Goal: Transaction & Acquisition: Purchase product/service

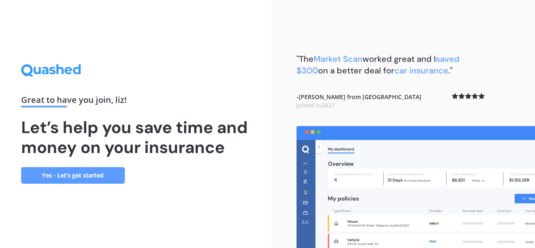
click at [101, 173] on link "Yes - Let’s get started" at bounding box center [73, 175] width 104 height 17
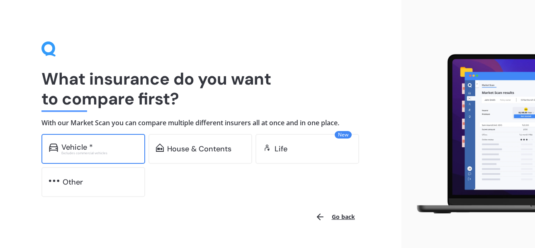
click at [91, 149] on div "Vehicle *" at bounding box center [77, 147] width 32 height 8
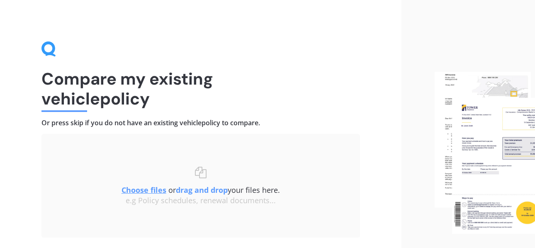
click at [216, 218] on div "Choose files or drag and drop your files here. Choose files or photos e.g Polic…" at bounding box center [200, 186] width 285 height 71
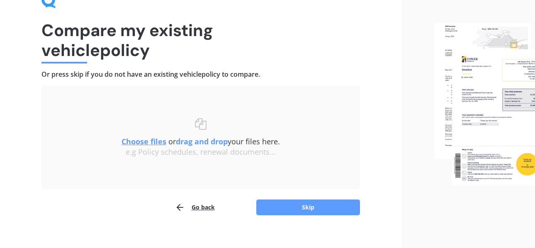
scroll to position [44, 0]
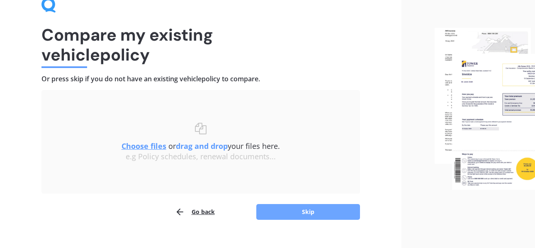
click at [295, 216] on button "Skip" at bounding box center [308, 212] width 104 height 16
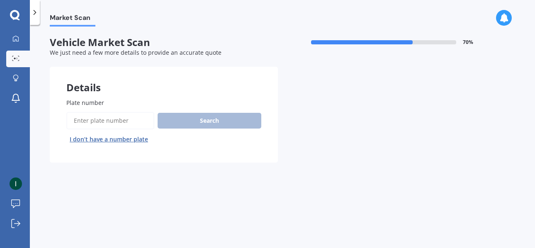
click at [95, 122] on input "Plate number" at bounding box center [110, 120] width 88 height 17
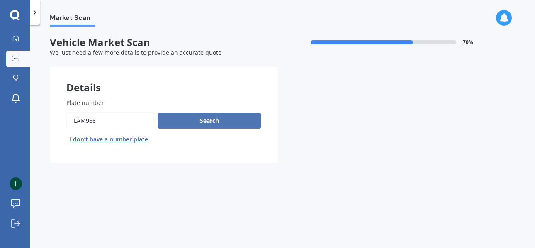
type input "LAM968"
click at [200, 123] on button "Search" at bounding box center [210, 121] width 104 height 16
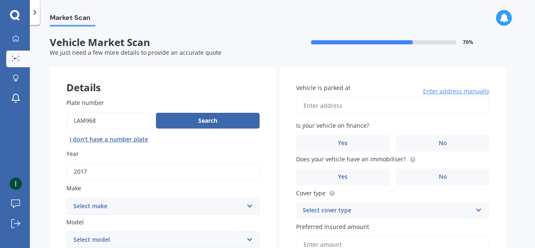
click at [330, 105] on input "Vehicle is parked at" at bounding box center [392, 105] width 193 height 17
type input "[STREET_ADDRESS]"
click at [440, 141] on span "No" at bounding box center [443, 143] width 8 height 7
click at [0, 0] on input "No" at bounding box center [0, 0] width 0 height 0
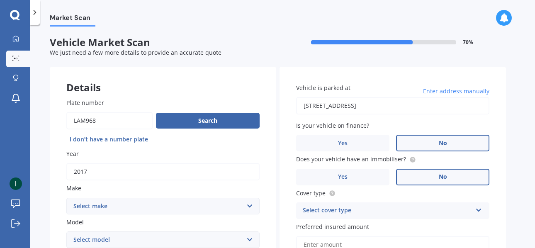
click at [441, 178] on span "No" at bounding box center [443, 176] width 8 height 7
click at [0, 0] on input "No" at bounding box center [0, 0] width 0 height 0
click at [477, 210] on icon at bounding box center [479, 209] width 7 height 6
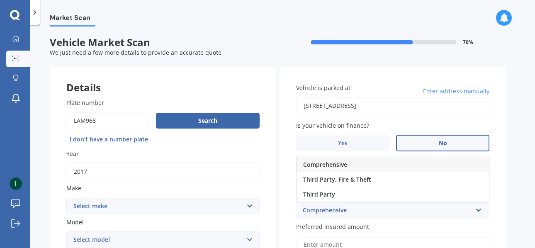
click at [367, 165] on div "Comprehensive" at bounding box center [393, 164] width 193 height 15
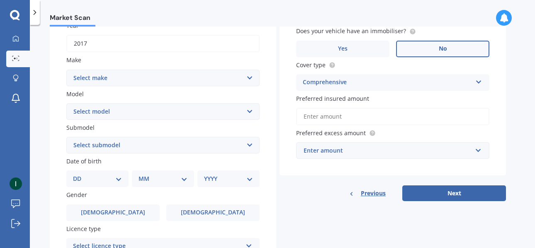
scroll to position [132, 0]
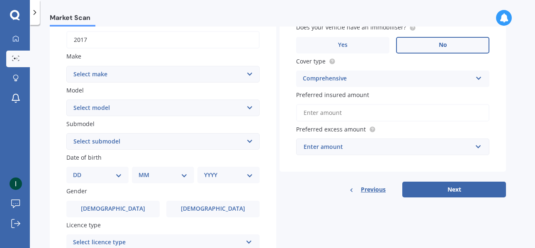
click at [326, 110] on input "Preferred insured amount" at bounding box center [392, 112] width 193 height 17
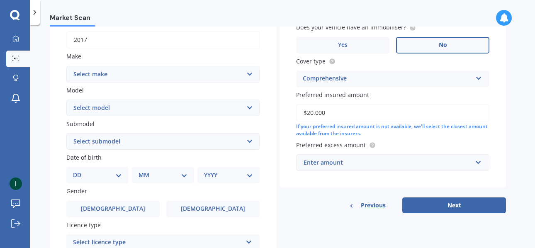
type input "$20,000"
click at [480, 167] on input "text" at bounding box center [390, 163] width 186 height 16
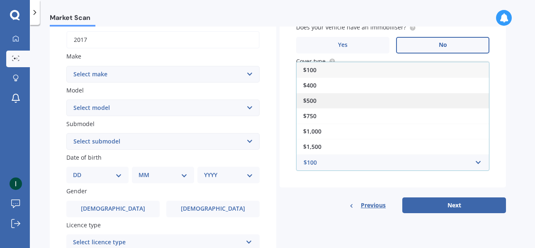
click at [324, 103] on div "$500" at bounding box center [393, 100] width 193 height 15
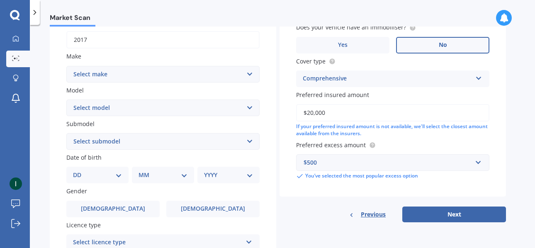
click at [66, 66] on select "Select make AC ALFA ROMEO ASTON [PERSON_NAME] AUDI AUSTIN BEDFORD Bentley BMW B…" at bounding box center [162, 74] width 193 height 17
select select "SUZUKI"
click option "SUZUKI" at bounding box center [0, 0] width 0 height 0
click at [66, 100] on select "Select model Aerio Alto APV Van Baleno Cappuccino Carry Truck Carry van Celerio…" at bounding box center [162, 108] width 193 height 17
click option "S-Cross" at bounding box center [0, 0] width 0 height 0
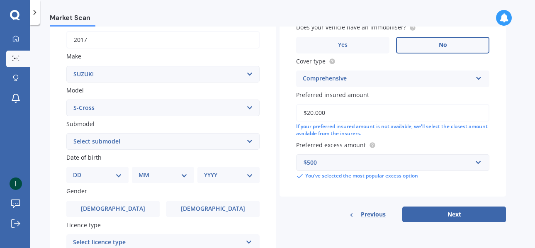
click at [66, 133] on select "Select submodel GLX Hatchback 5dr CVT 1sp 1.6i GLX Hatchback 5dr CVT 1sp AllGri…" at bounding box center [162, 141] width 193 height 17
click at [249, 108] on select "Select model Aerio Alto APV Van Baleno Cappuccino Carry Truck Carry van Celerio…" at bounding box center [162, 108] width 193 height 17
click at [66, 100] on select "Select model Aerio Alto APV Van Baleno Cappuccino Carry Truck Carry van Celerio…" at bounding box center [162, 108] width 193 height 17
click option "SX4 S-Cross" at bounding box center [0, 0] width 0 height 0
click at [66, 133] on select "Select submodel Ltd Prestige" at bounding box center [162, 141] width 193 height 17
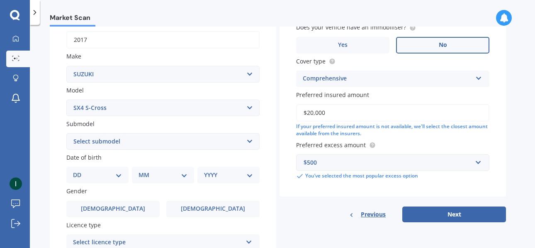
click at [240, 122] on label "Submodel" at bounding box center [161, 124] width 190 height 9
click at [240, 133] on select "Select submodel Ltd Prestige" at bounding box center [162, 141] width 193 height 17
click at [66, 100] on select "Select model Aerio Alto APV Van Baleno Cappuccino Carry Truck Carry van Celerio…" at bounding box center [162, 108] width 193 height 17
click at [247, 106] on select "Select model Aerio Alto APV Van Baleno Cappuccino Carry Truck Carry van Celerio…" at bounding box center [162, 108] width 193 height 17
click at [66, 100] on select "Select model Aerio Alto APV Van Baleno Cappuccino Carry Truck Carry van Celerio…" at bounding box center [162, 108] width 193 height 17
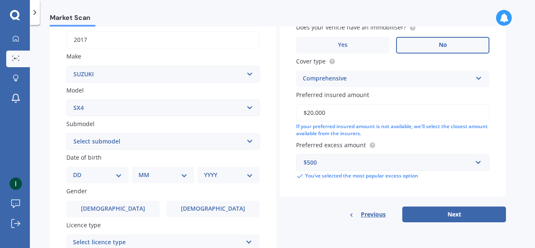
click option "SX4" at bounding box center [0, 0] width 0 height 0
click at [130, 200] on div "Gender [DEMOGRAPHIC_DATA] [DEMOGRAPHIC_DATA]" at bounding box center [162, 202] width 193 height 30
click at [66, 133] on select "Select submodel (All)" at bounding box center [162, 141] width 193 height 17
click at [66, 100] on select "Select model Aerio Alto APV Van Baleno Cappuccino Carry Truck Carry van Celerio…" at bounding box center [162, 108] width 193 height 17
select select "S-CROSS"
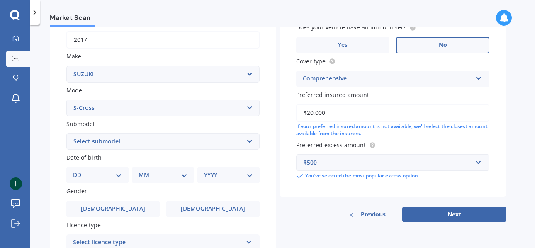
click option "S-Cross" at bounding box center [0, 0] width 0 height 0
click at [66, 133] on select "Select submodel GLX Hatchback 5dr CVT 1sp 1.6i GLX Hatchback 5dr CVT 1sp AllGri…" at bounding box center [162, 141] width 193 height 17
click at [268, 154] on div "Plate number Search I don’t have a number plate Year [DATE] Make Select make AC…" at bounding box center [163, 142] width 227 height 385
click at [73, 171] on select "DD 01 02 03 04 05 06 07 08 09 10 11 12 13 14 15 16 17 18 19 20 21 22 23 24 25 2…" at bounding box center [97, 175] width 49 height 9
select select "22"
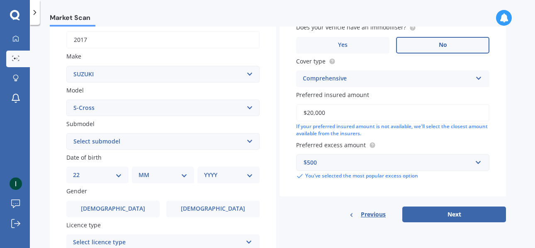
click option "22" at bounding box center [0, 0] width 0 height 0
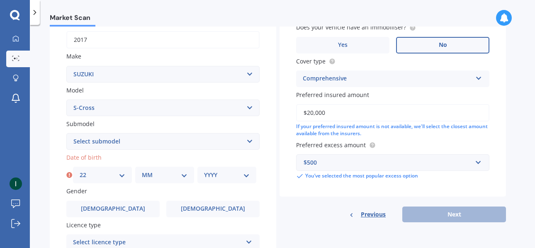
click at [142, 171] on select "MM 01 02 03 04 05 06 07 08 09 10 11 12" at bounding box center [165, 175] width 46 height 9
select select "04"
click option "04" at bounding box center [0, 0] width 0 height 0
click at [204, 171] on select "YYYY 2025 2024 2023 2022 2021 2020 2019 2018 2017 2016 2015 2014 2013 2012 2011…" at bounding box center [227, 175] width 46 height 9
select select "1958"
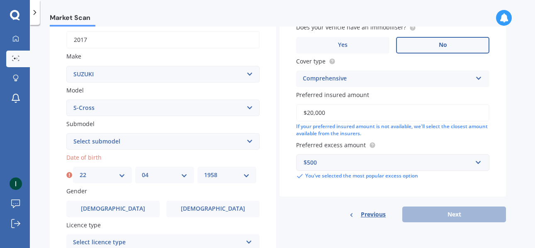
click option "1958" at bounding box center [0, 0] width 0 height 0
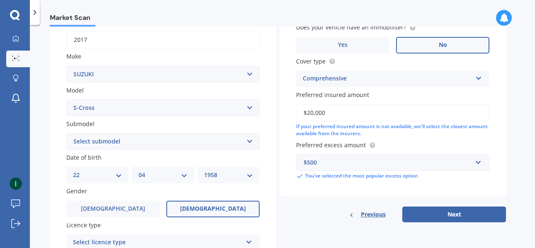
click at [208, 211] on span "[DEMOGRAPHIC_DATA]" at bounding box center [213, 208] width 66 height 7
click at [0, 0] on input "[DEMOGRAPHIC_DATA]" at bounding box center [0, 0] width 0 height 0
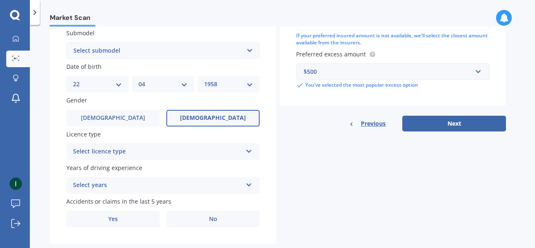
scroll to position [240, 0]
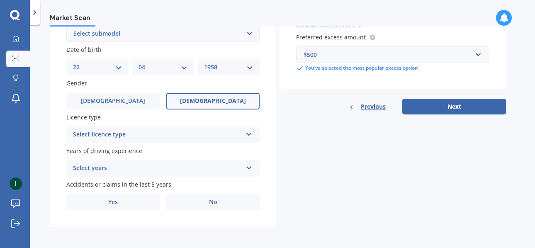
click at [249, 134] on icon at bounding box center [249, 133] width 7 height 6
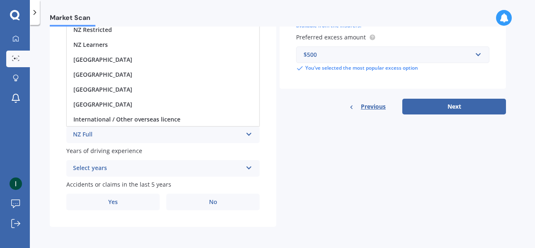
click at [91, 135] on div "NZ Full" at bounding box center [157, 135] width 169 height 10
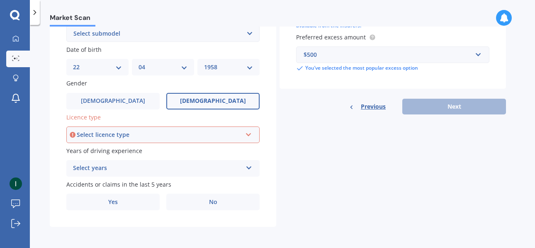
click at [247, 168] on icon at bounding box center [249, 166] width 7 height 6
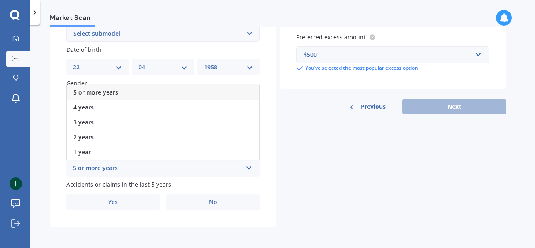
click at [98, 95] on span "5 or more years" at bounding box center [95, 92] width 45 height 8
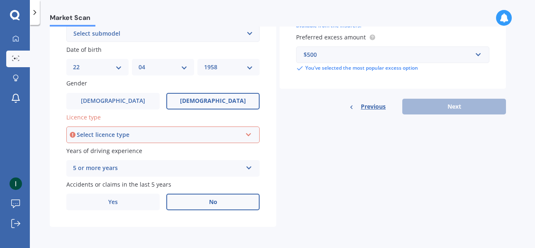
click at [213, 205] on span "No" at bounding box center [213, 202] width 8 height 7
click at [0, 0] on input "No" at bounding box center [0, 0] width 0 height 0
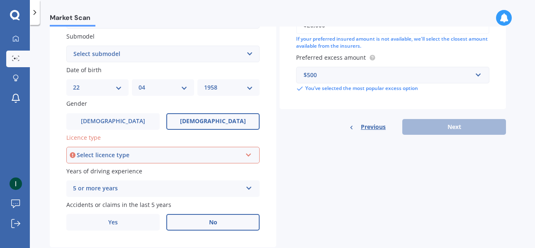
scroll to position [220, 0]
click at [420, 134] on div "Previous Next" at bounding box center [393, 127] width 227 height 16
click at [443, 127] on div "Previous Next" at bounding box center [393, 127] width 227 height 16
click at [247, 156] on icon at bounding box center [248, 153] width 7 height 6
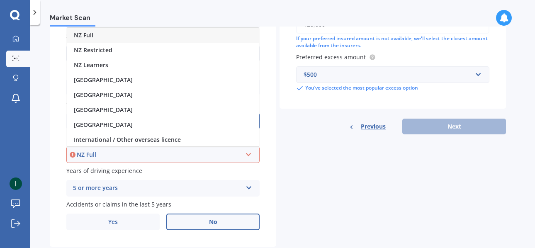
click at [116, 36] on div "NZ Full" at bounding box center [163, 35] width 192 height 15
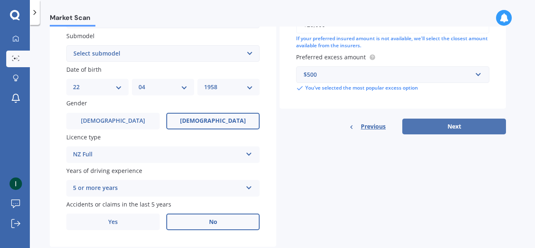
click at [454, 126] on button "Next" at bounding box center [454, 127] width 104 height 16
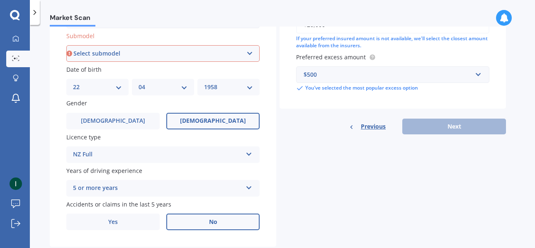
click at [66, 45] on select "Select submodel GLX Hatchback 5dr CVT 1sp 1.6i GLX Hatchback 5dr CVT 1sp AllGri…" at bounding box center [162, 53] width 193 height 17
drag, startPoint x: 249, startPoint y: 52, endPoint x: 270, endPoint y: 67, distance: 25.8
click at [270, 67] on div "Plate number Search I don’t have a number plate Year [DATE] Make Select make AC…" at bounding box center [163, 54] width 227 height 385
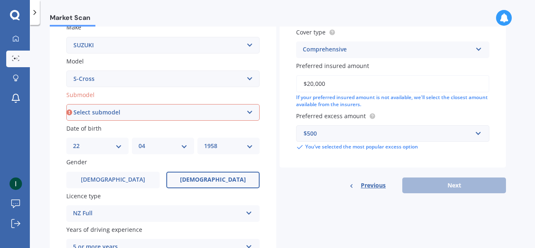
scroll to position [154, 0]
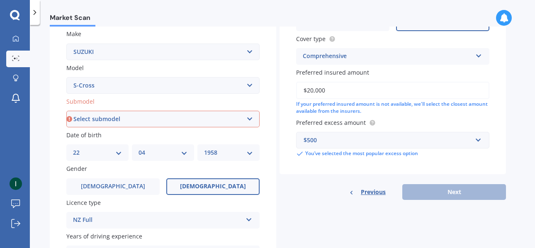
click at [66, 77] on select "Select model Aerio Alto APV Van Baleno Cappuccino Carry Truck Carry van Celerio…" at bounding box center [162, 85] width 193 height 17
click at [251, 84] on select "Select model Aerio Alto APV Van Baleno Cappuccino Carry Truck Carry van Celerio…" at bounding box center [162, 85] width 193 height 17
click at [66, 77] on select "Select model Aerio Alto APV Van Baleno Cappuccino Carry Truck Carry van Celerio…" at bounding box center [162, 85] width 193 height 17
select select "SX4"
click option "SX4" at bounding box center [0, 0] width 0 height 0
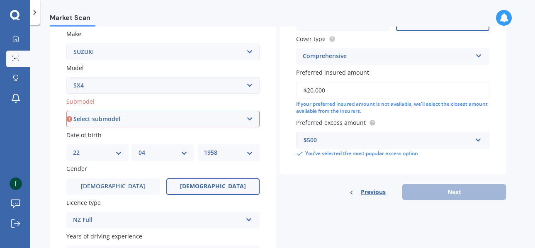
click at [66, 111] on select "Select submodel (All)" at bounding box center [162, 119] width 193 height 17
select select "(ALL)"
click option "(All)" at bounding box center [0, 0] width 0 height 0
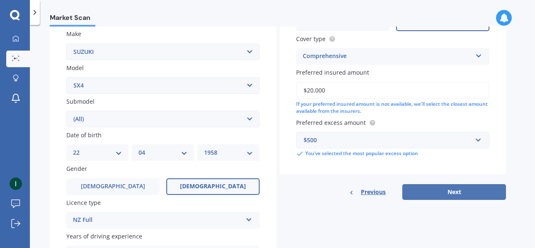
click at [441, 192] on button "Next" at bounding box center [454, 192] width 104 height 16
select select "22"
select select "04"
select select "1958"
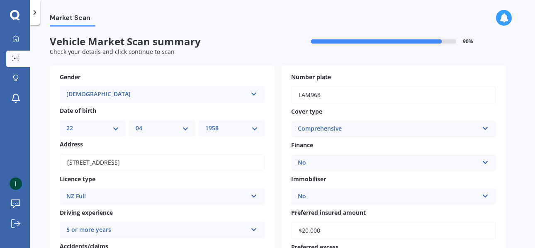
scroll to position [0, 0]
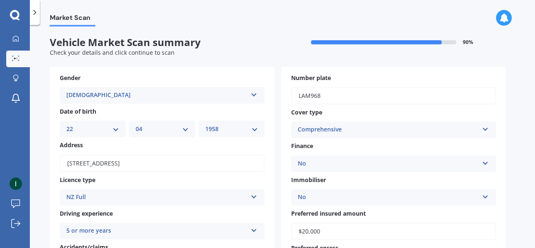
drag, startPoint x: 434, startPoint y: 193, endPoint x: 423, endPoint y: 193, distance: 11.2
